Goal: Information Seeking & Learning: Learn about a topic

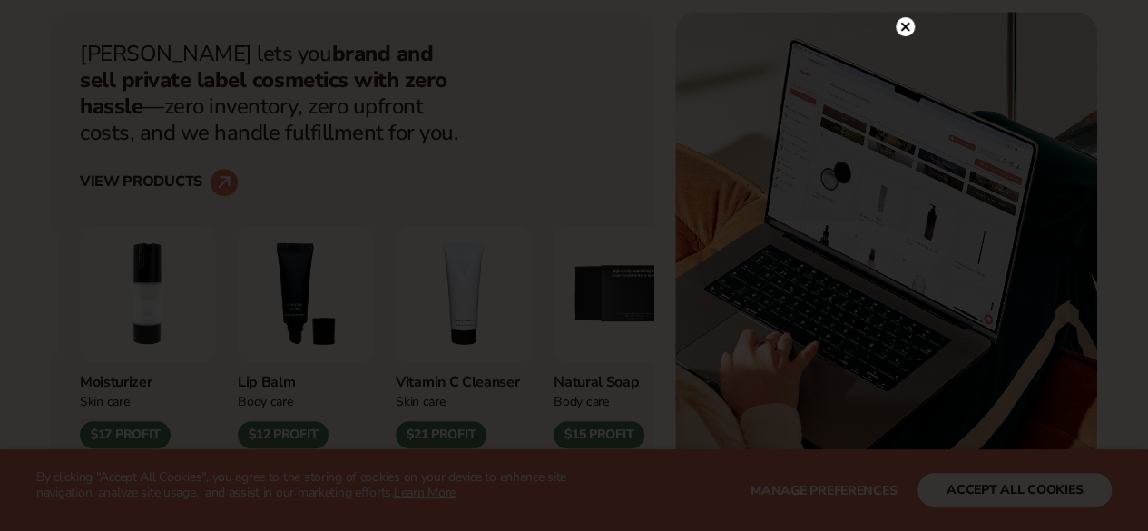
scroll to position [635, 0]
click at [902, 31] on circle at bounding box center [905, 26] width 19 height 19
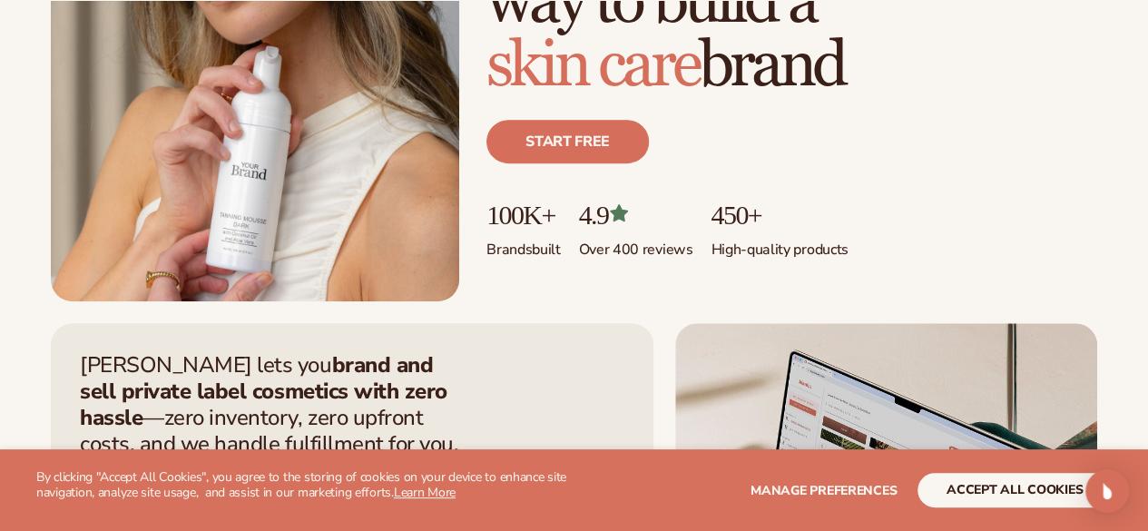
scroll to position [327, 0]
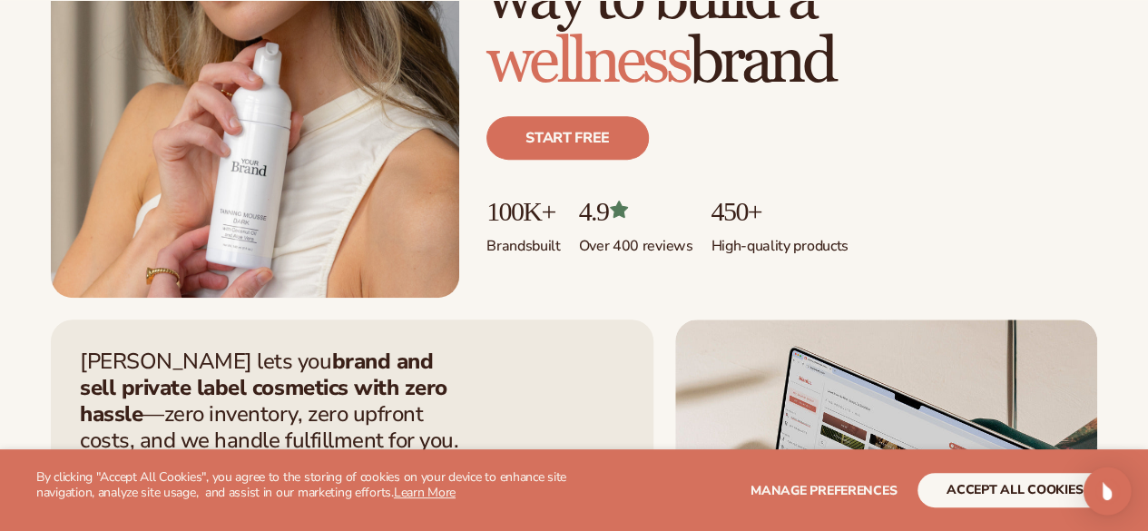
click at [1106, 485] on img "Open Intercom Messenger" at bounding box center [1108, 491] width 24 height 24
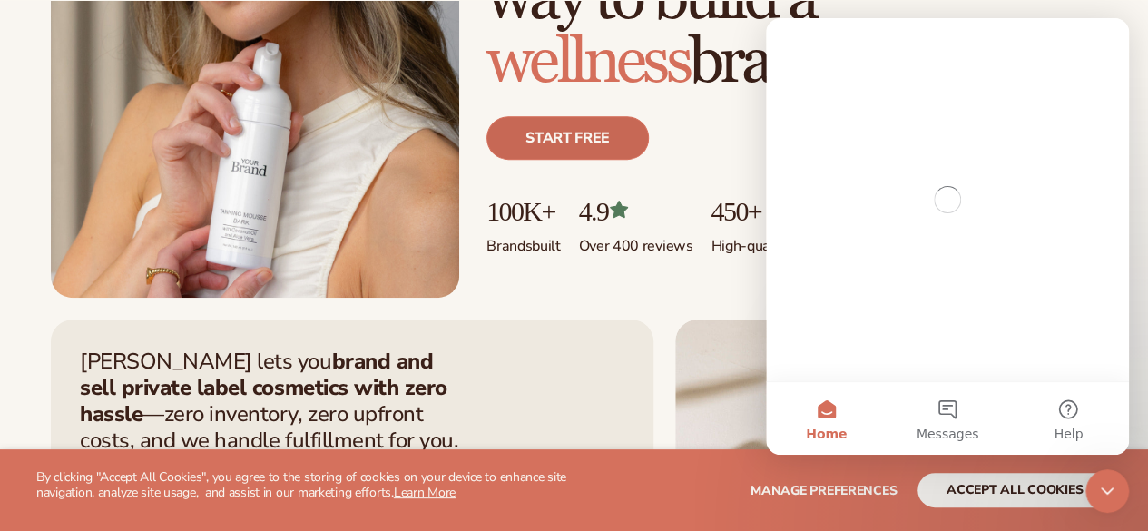
scroll to position [0, 0]
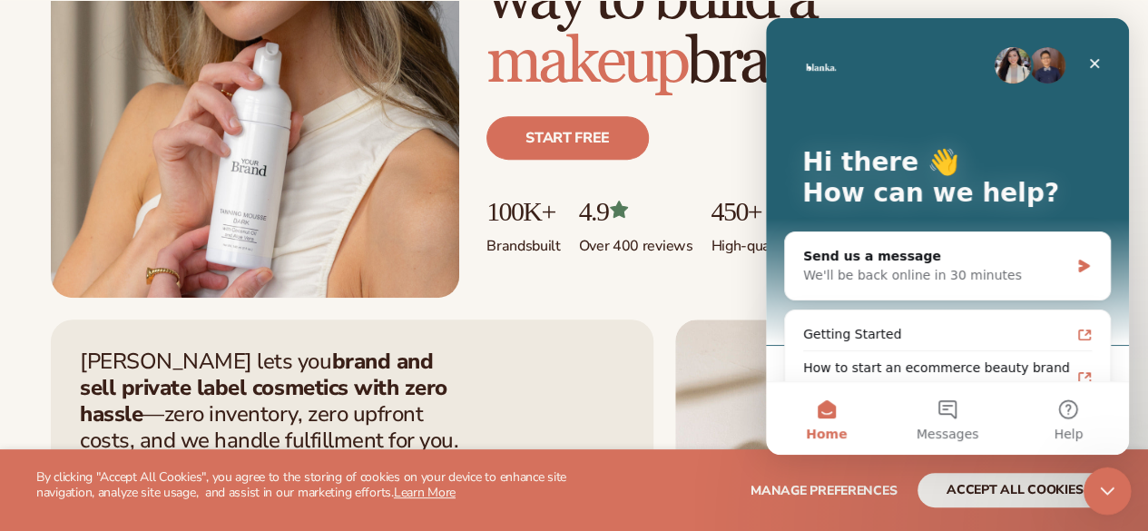
click at [1103, 487] on icon "Close Intercom Messenger" at bounding box center [1105, 488] width 22 height 22
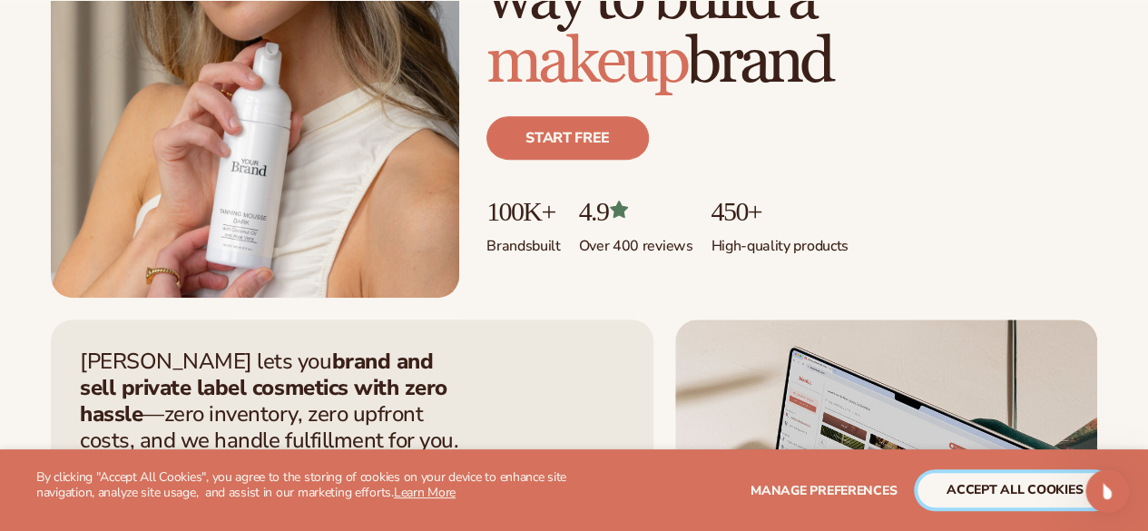
click at [996, 478] on button "accept all cookies" at bounding box center [1015, 490] width 194 height 34
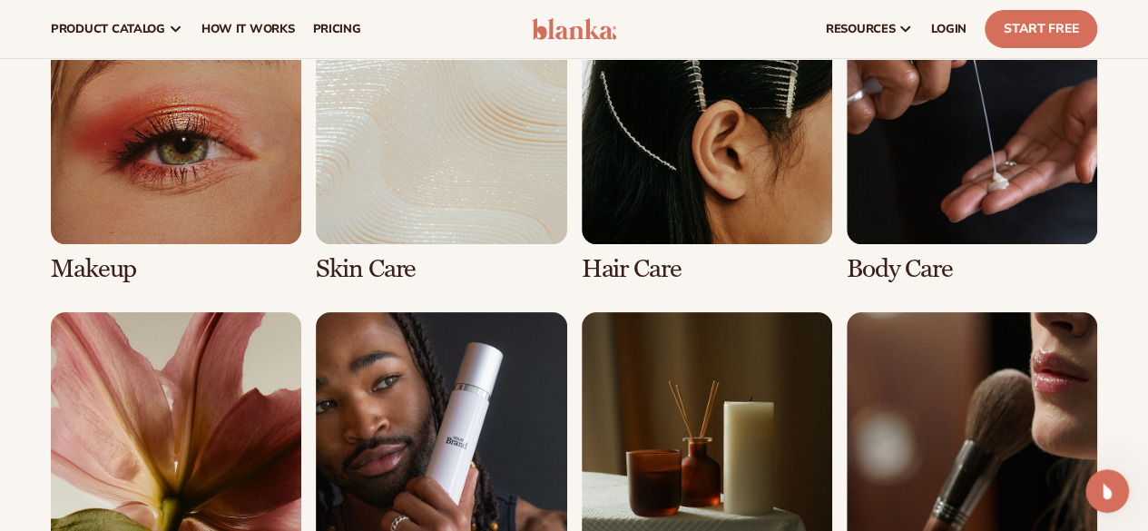
scroll to position [3417, 0]
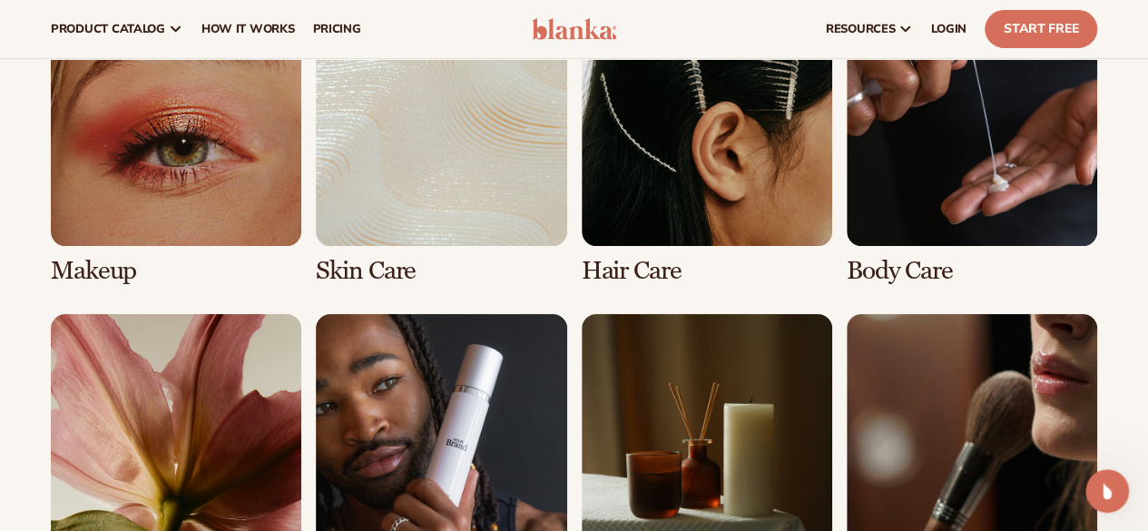
click at [414, 230] on link "2 / 8" at bounding box center [441, 140] width 251 height 290
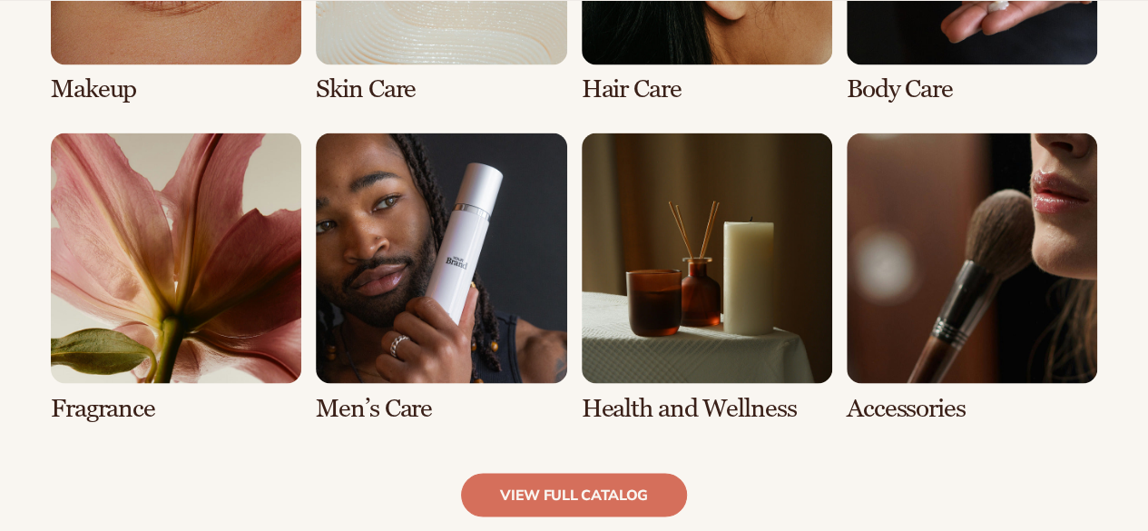
scroll to position [1538, 0]
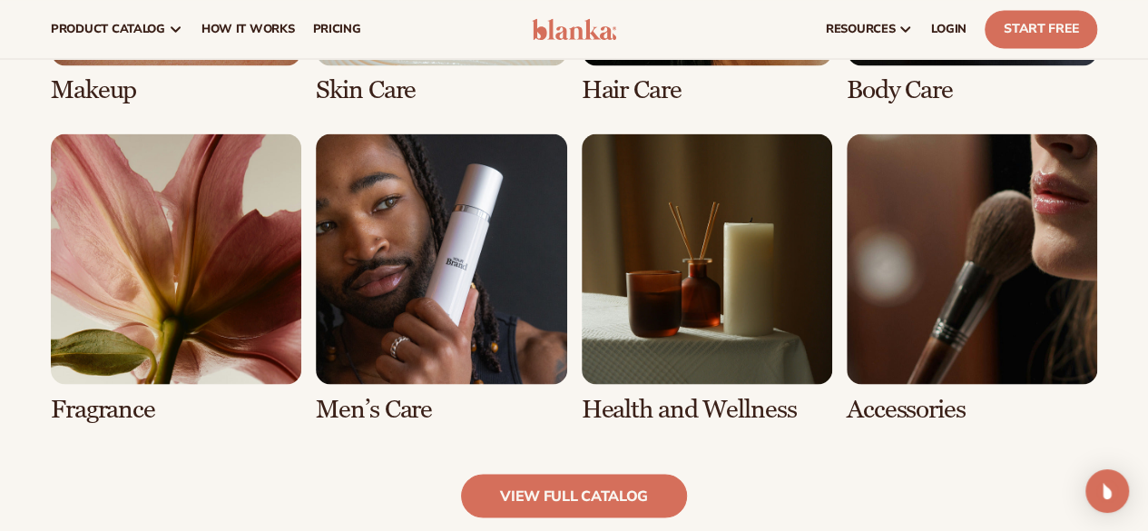
click at [374, 300] on link "6 / 8" at bounding box center [441, 278] width 251 height 290
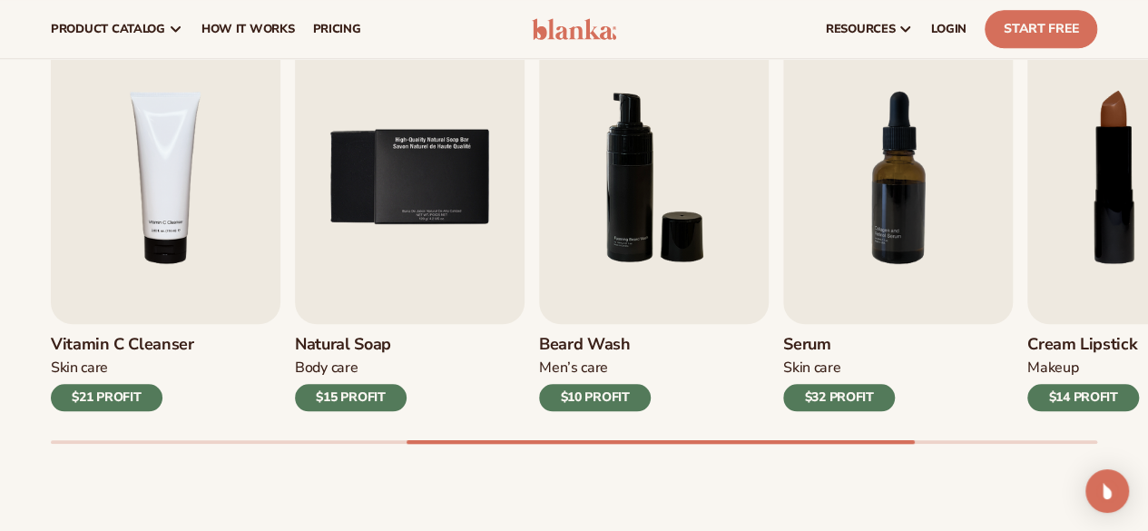
scroll to position [604, 0]
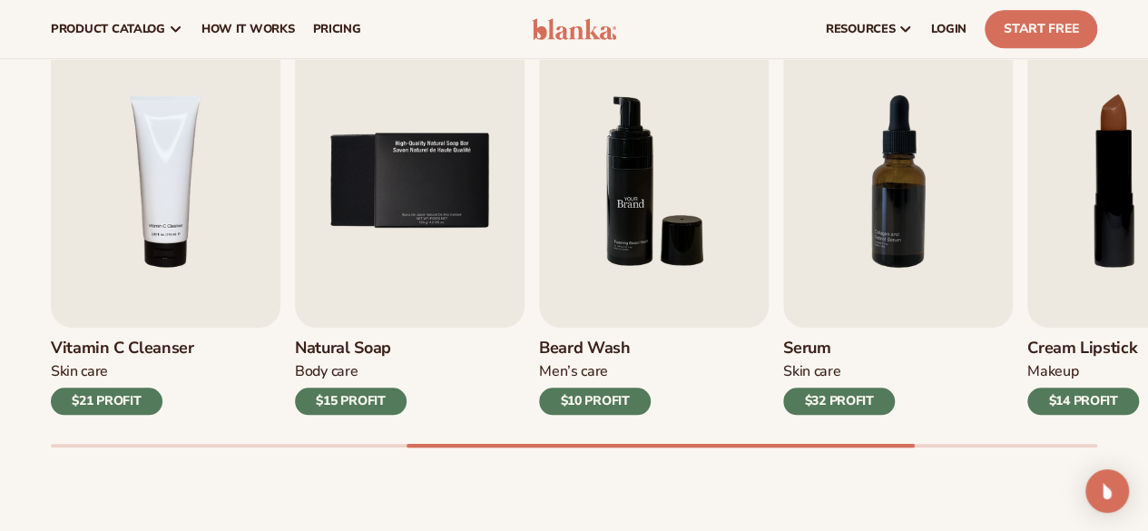
click at [612, 211] on img "6 / 9" at bounding box center [654, 180] width 230 height 293
click at [605, 409] on div "$10 PROFIT" at bounding box center [595, 401] width 112 height 27
click at [661, 206] on img "6 / 9" at bounding box center [654, 180] width 230 height 293
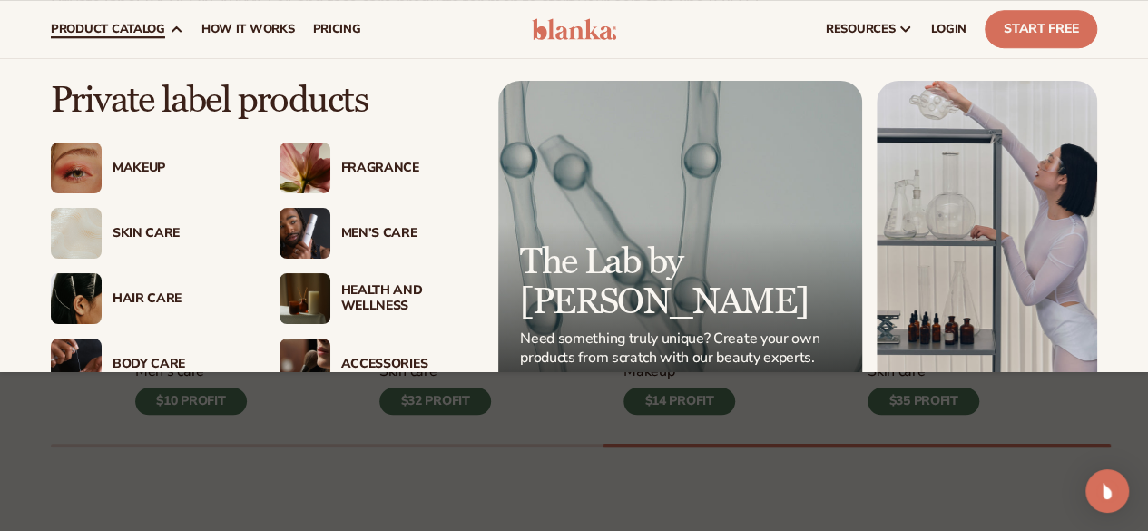
click at [76, 17] on link "product catalog" at bounding box center [117, 29] width 151 height 58
click at [123, 168] on div "Makeup" at bounding box center [178, 168] width 131 height 15
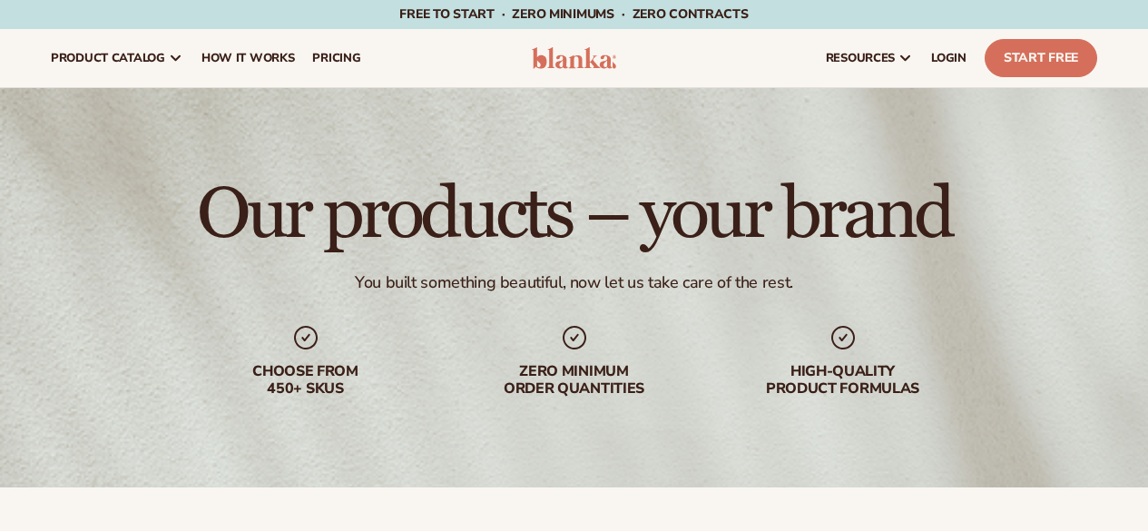
scroll to position [737, 0]
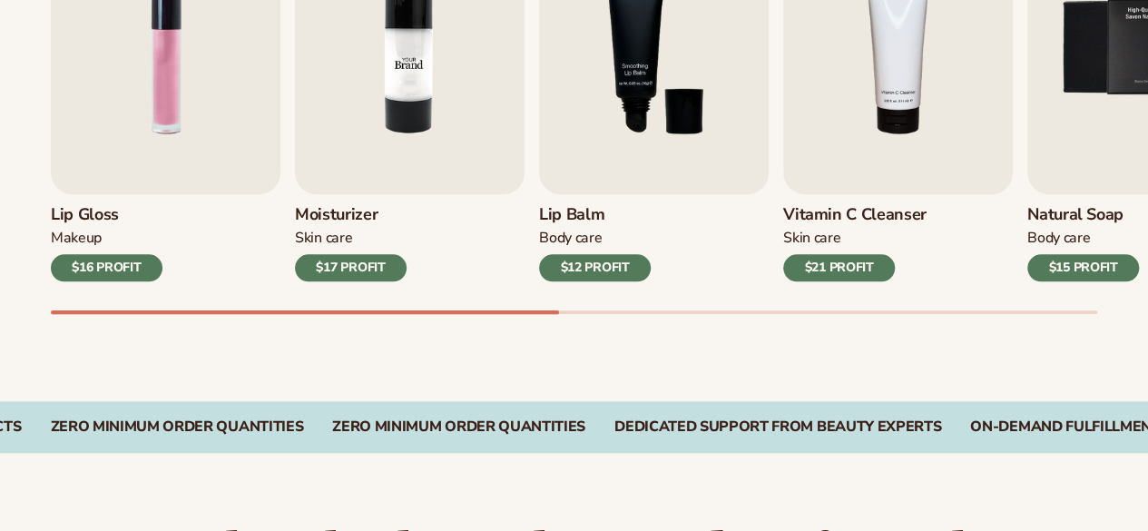
click at [385, 139] on img "2 / 9" at bounding box center [410, 47] width 230 height 293
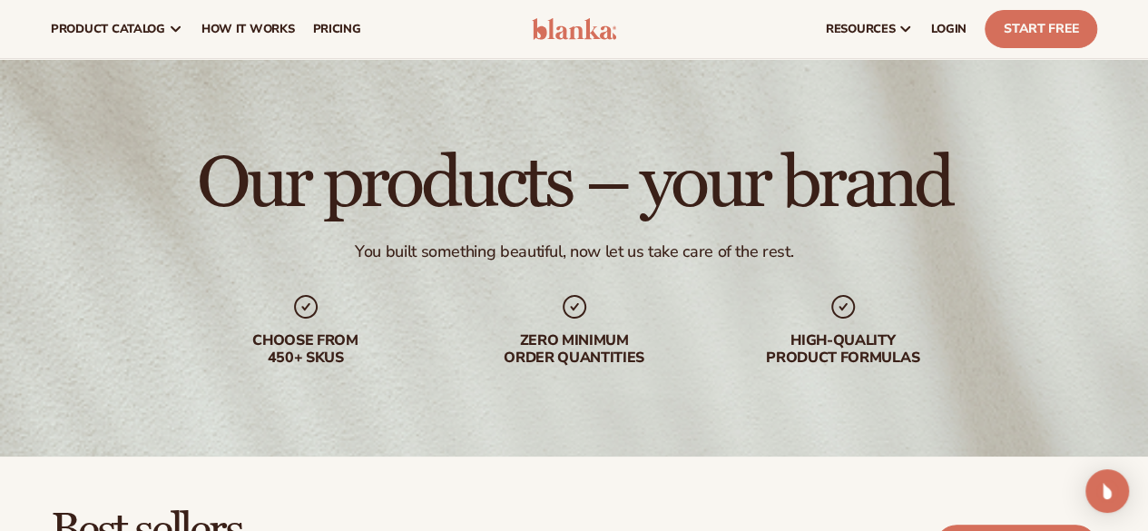
scroll to position [0, 0]
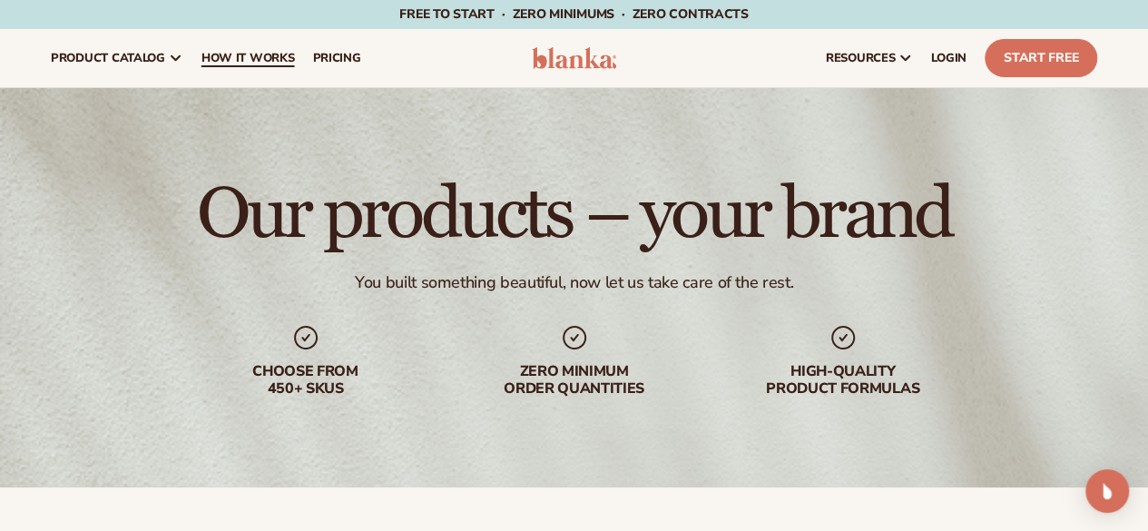
click at [223, 55] on span "How It Works" at bounding box center [248, 58] width 93 height 15
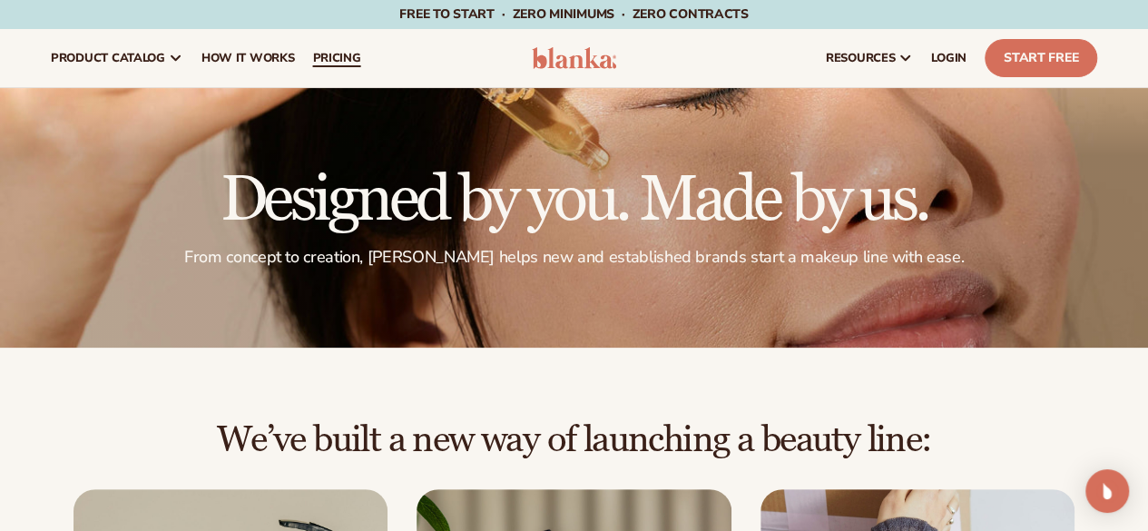
click at [316, 62] on span "pricing" at bounding box center [336, 58] width 48 height 15
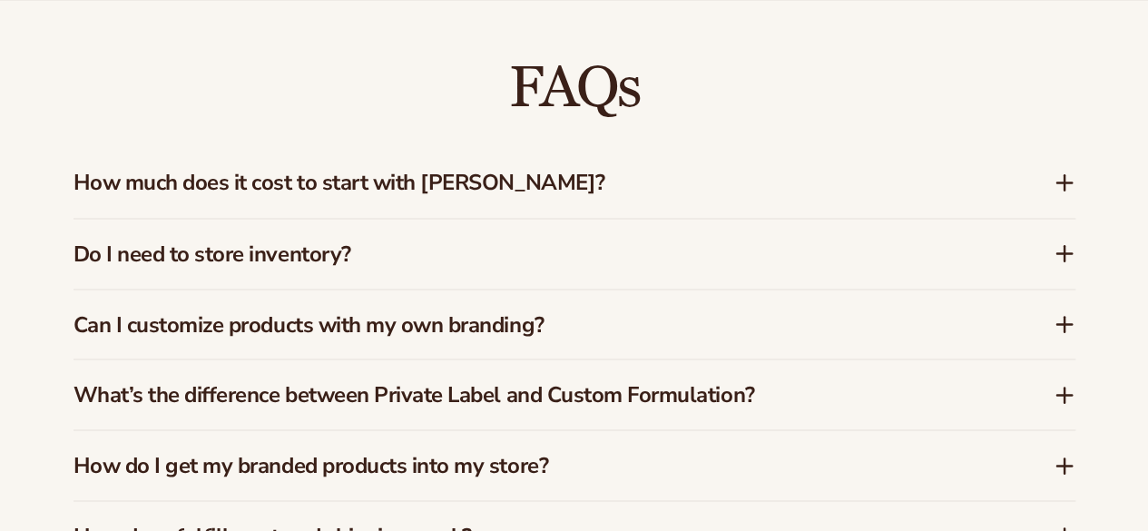
scroll to position [1480, 0]
click at [321, 172] on h3 "How much does it cost to start with Blanka?" at bounding box center [537, 182] width 926 height 26
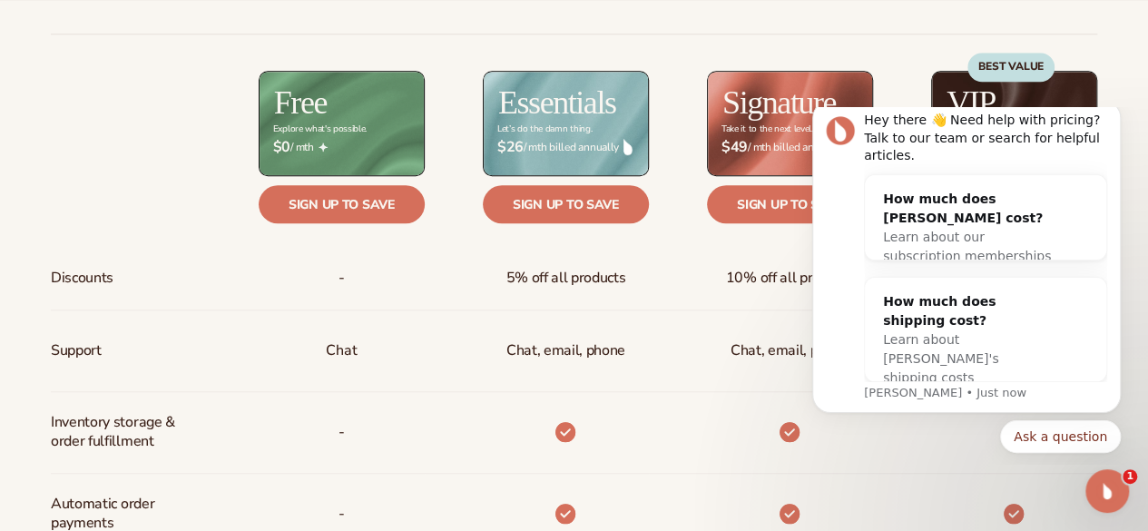
scroll to position [0, 0]
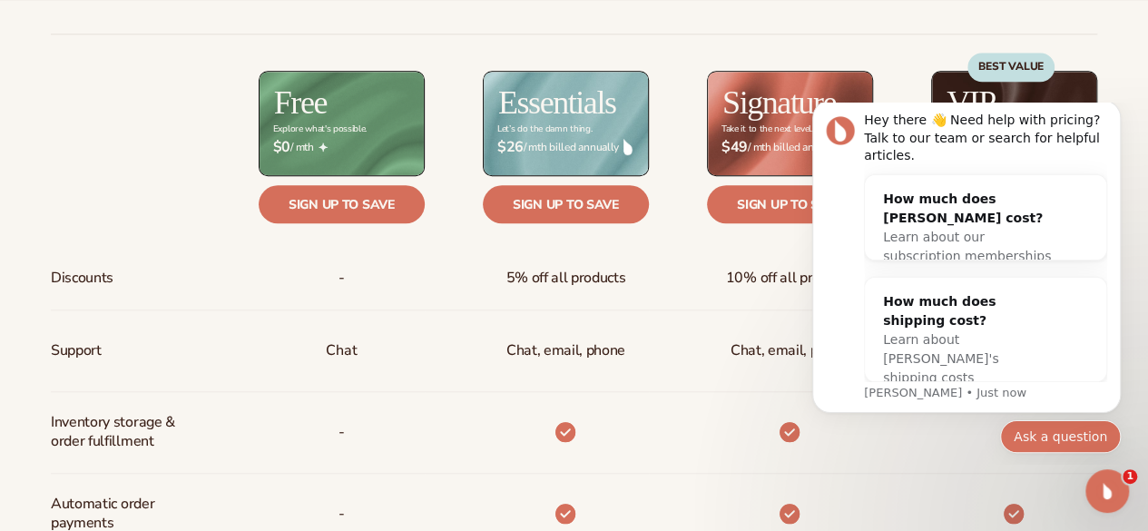
click at [1055, 443] on button "Ask a question" at bounding box center [1060, 436] width 121 height 33
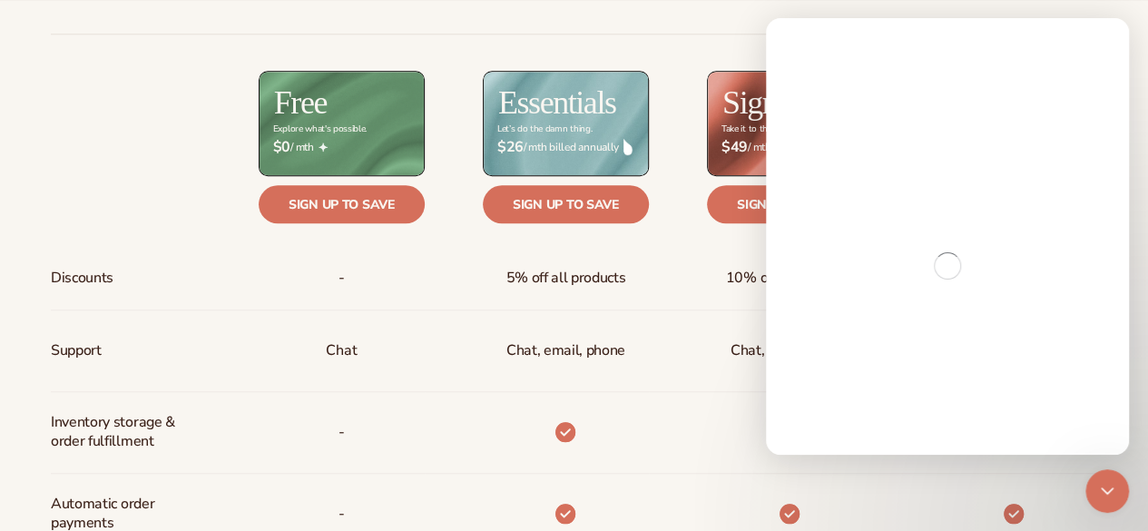
click at [1107, 480] on icon "Close Intercom Messenger" at bounding box center [1105, 488] width 22 height 22
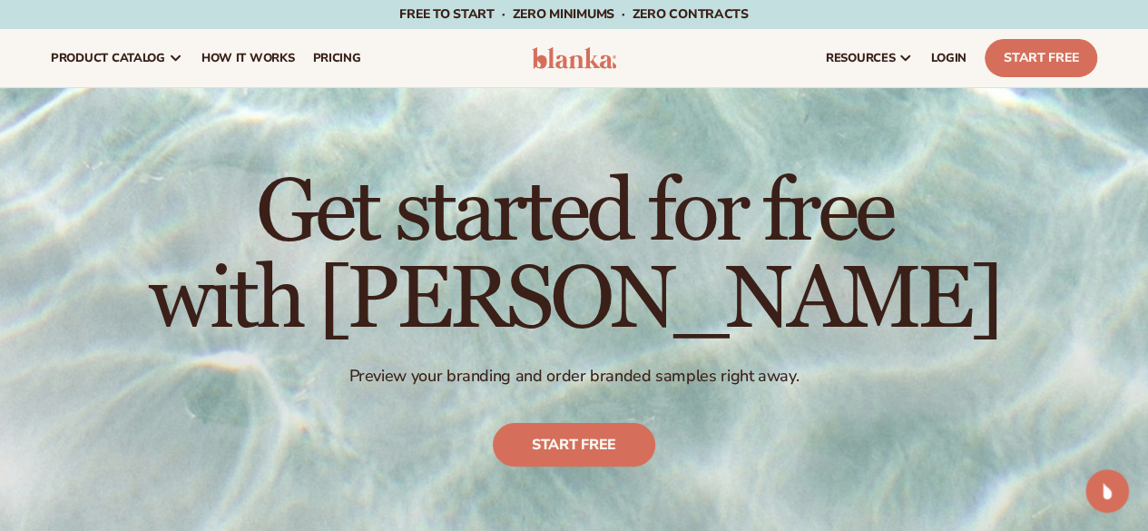
click at [578, 61] on img at bounding box center [574, 58] width 85 height 22
